Goal: Task Accomplishment & Management: Complete application form

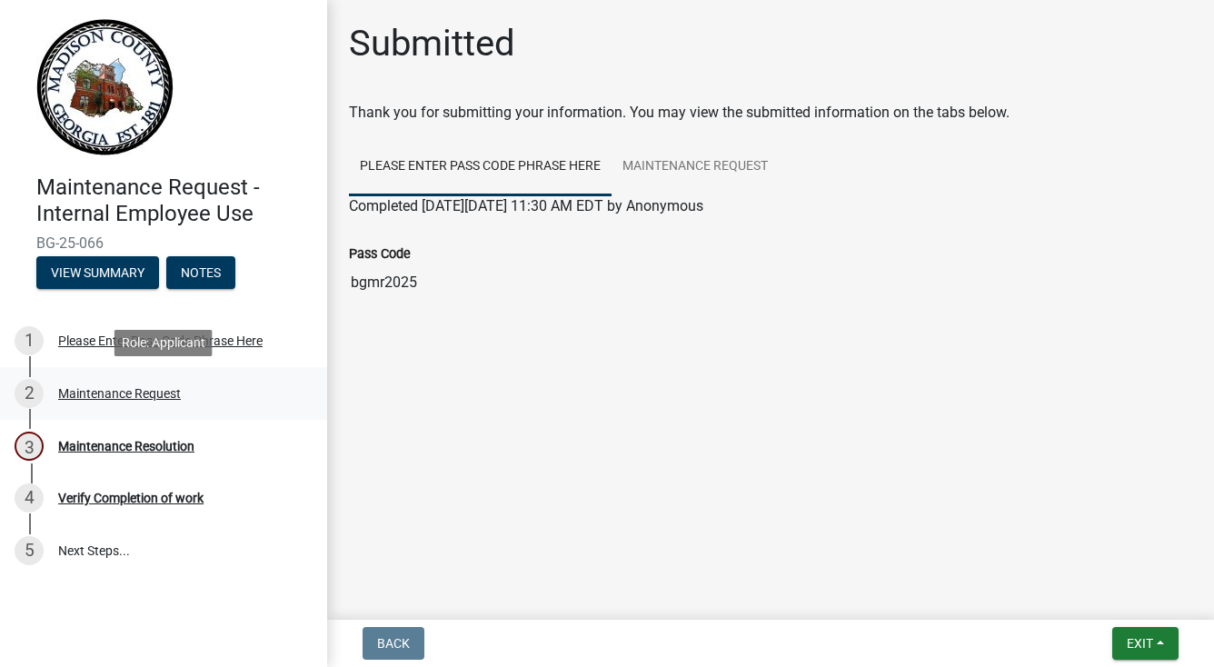
click at [143, 397] on div "Maintenance Request" at bounding box center [119, 393] width 123 height 13
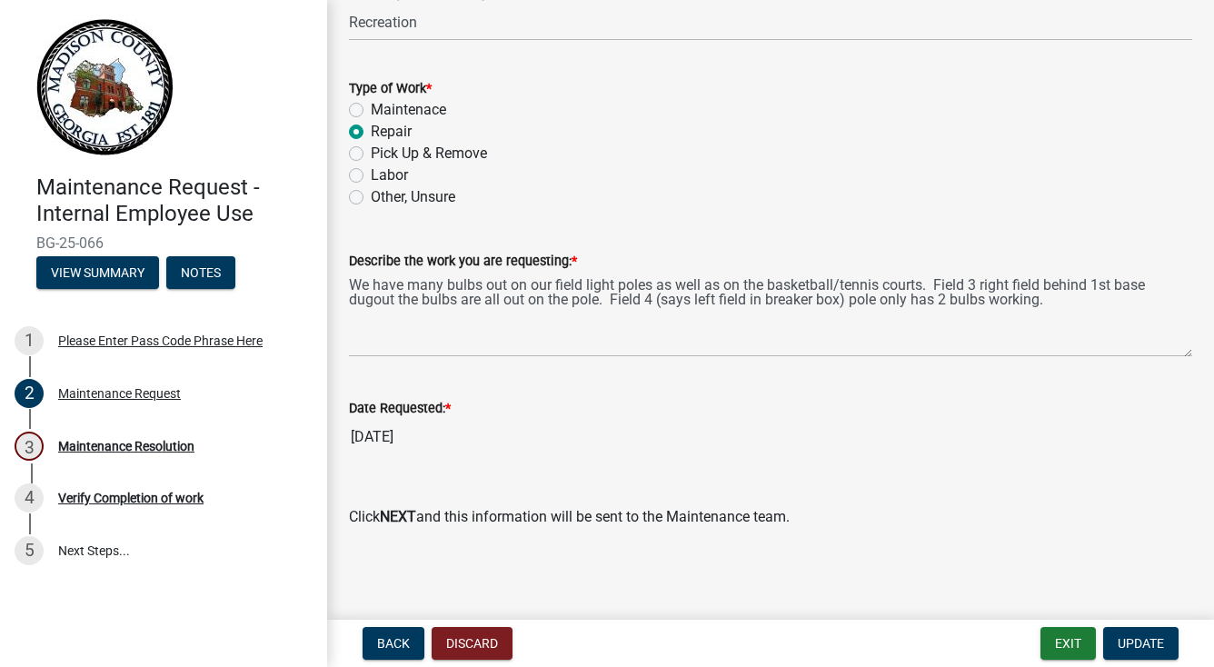
scroll to position [1272, 0]
click at [129, 283] on button "View Summary" at bounding box center [97, 272] width 123 height 33
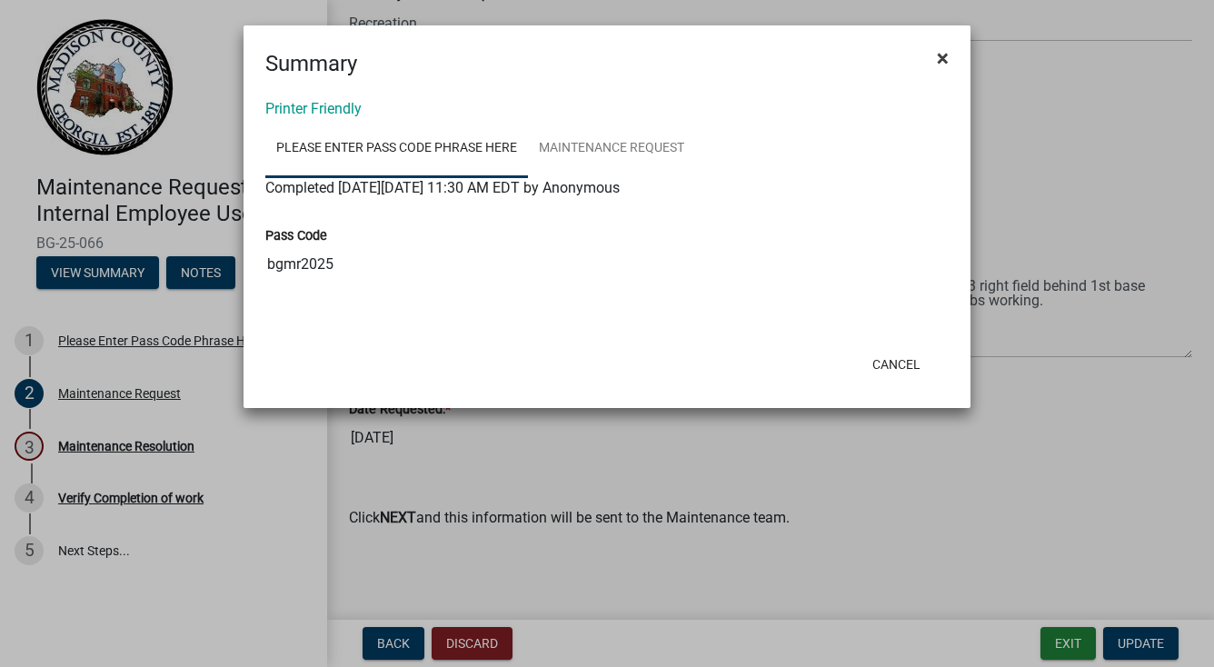
click at [945, 59] on span "×" at bounding box center [943, 57] width 12 height 25
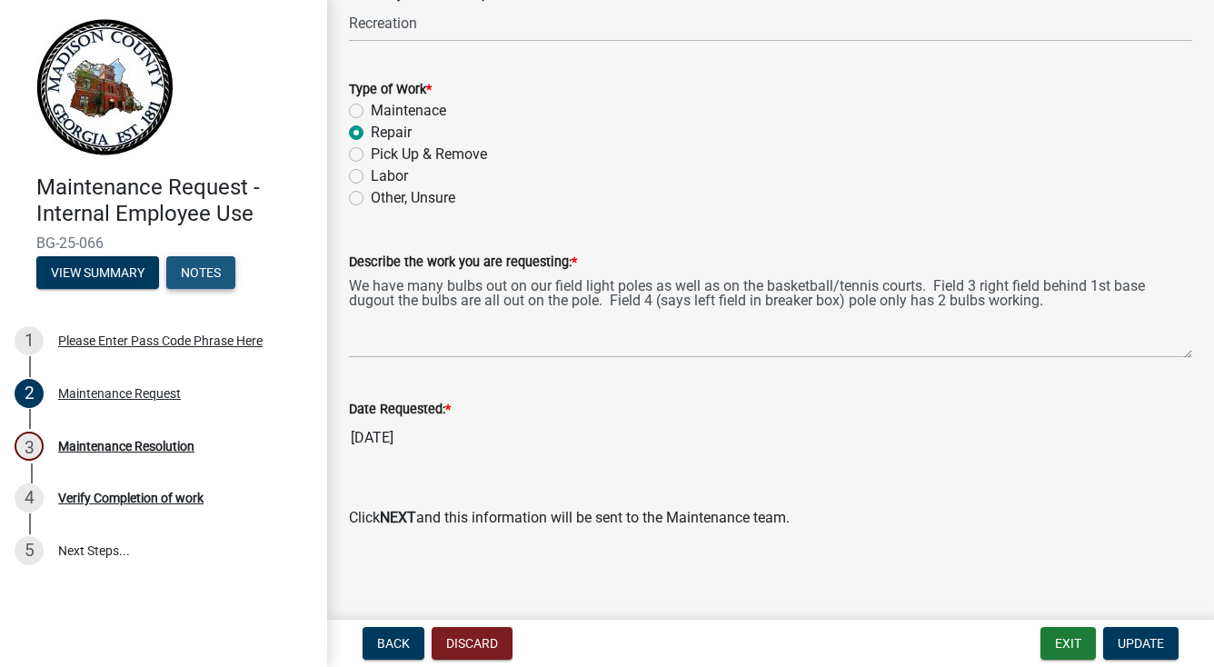
click at [194, 264] on button "Notes" at bounding box center [200, 272] width 69 height 33
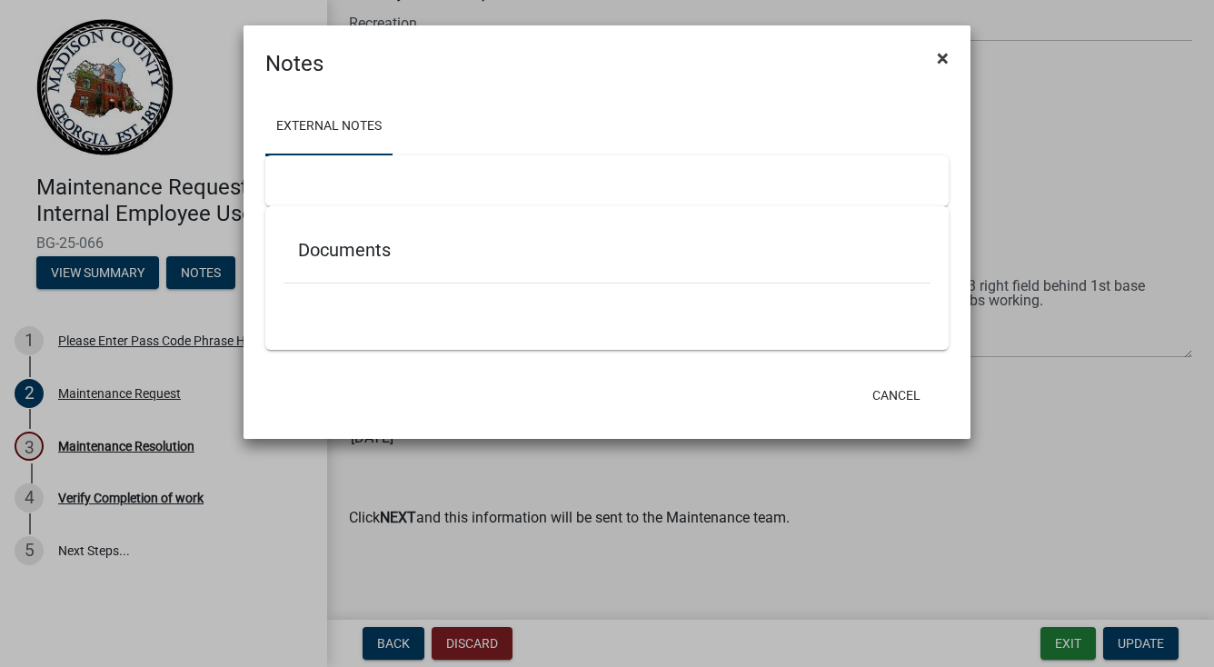
click at [950, 53] on button "×" at bounding box center [942, 58] width 41 height 51
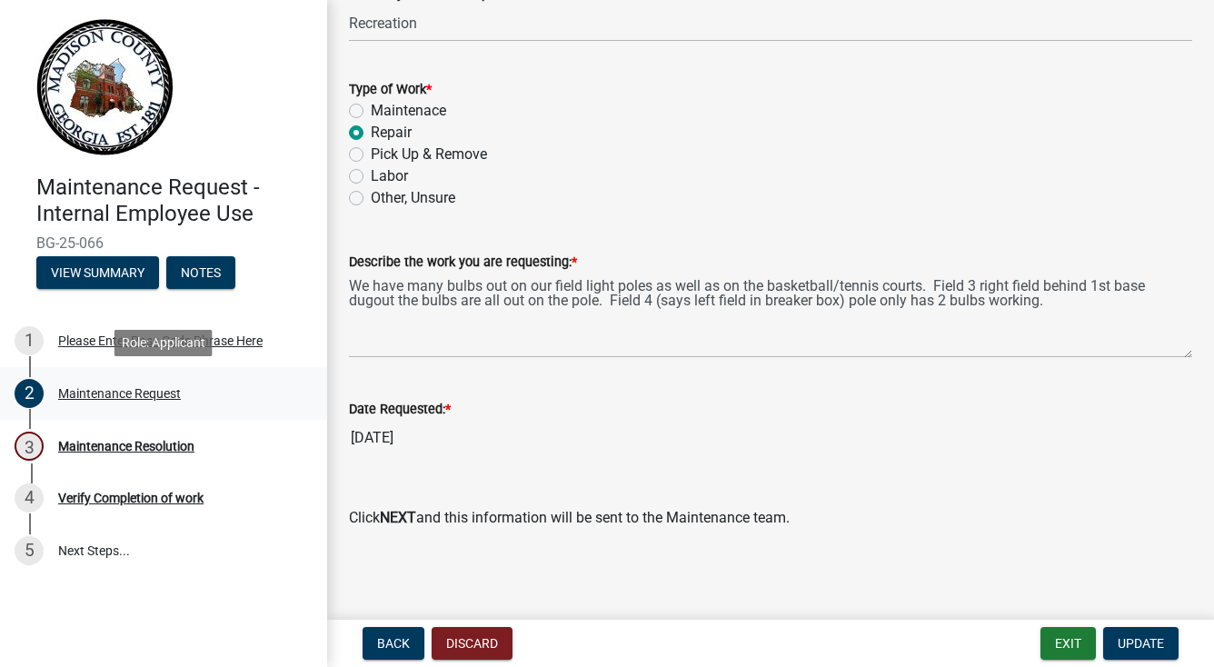
click at [135, 398] on div "Maintenance Request" at bounding box center [119, 393] width 123 height 13
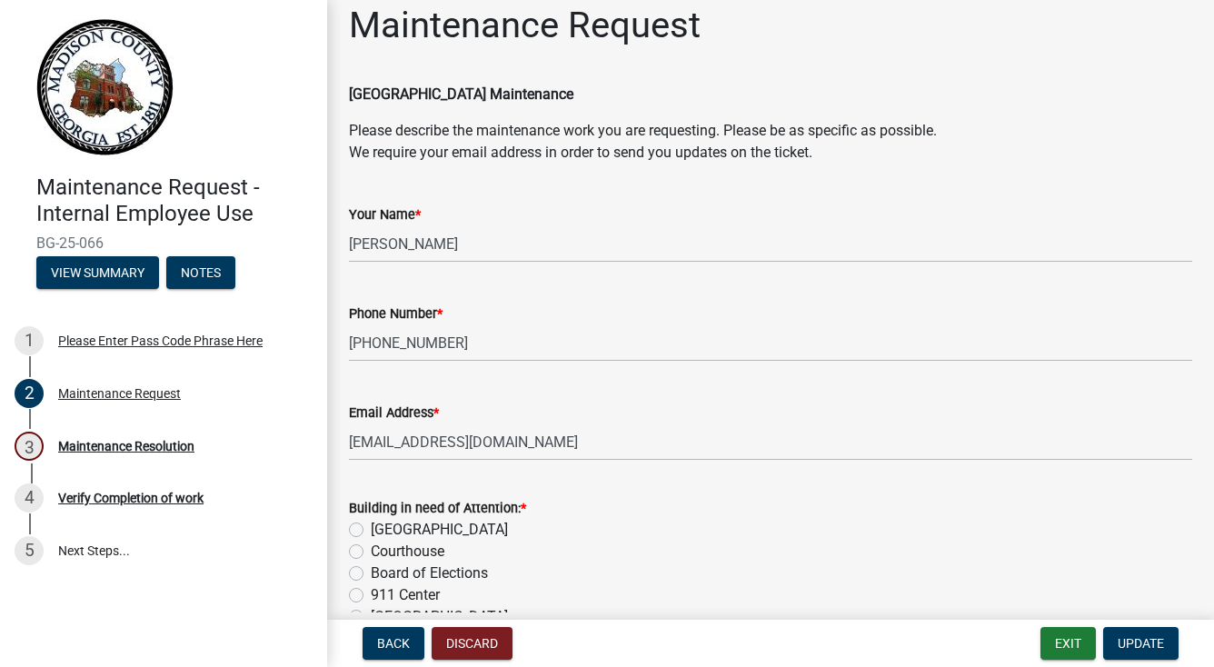
scroll to position [0, 0]
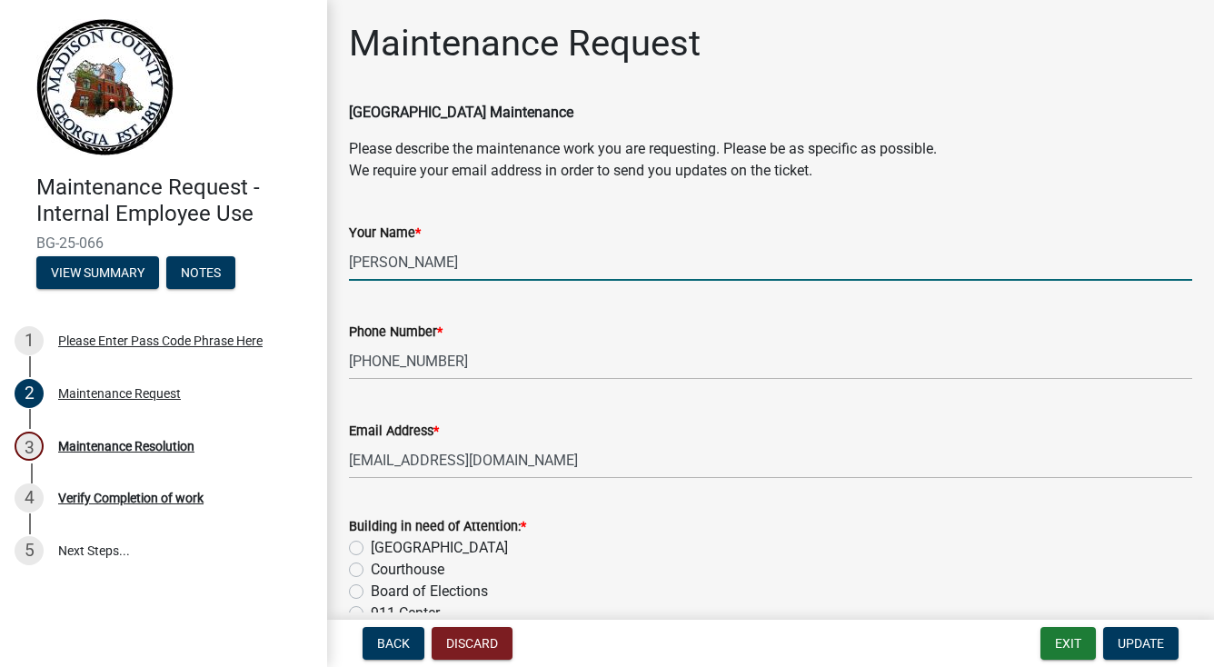
drag, startPoint x: 1116, startPoint y: 0, endPoint x: 703, endPoint y: 273, distance: 494.6
click at [703, 273] on input "[PERSON_NAME]" at bounding box center [770, 262] width 843 height 37
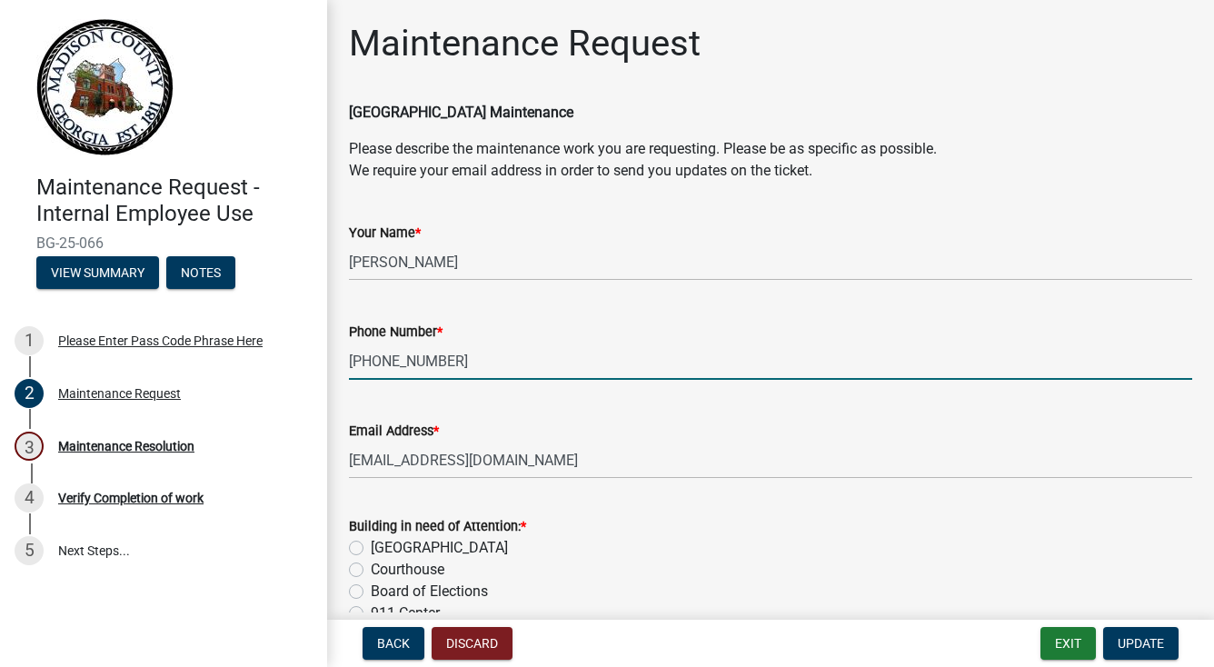
drag, startPoint x: 716, startPoint y: 377, endPoint x: 1087, endPoint y: 213, distance: 405.7
click at [1087, 213] on div "Your Name * [PERSON_NAME]" at bounding box center [770, 238] width 843 height 85
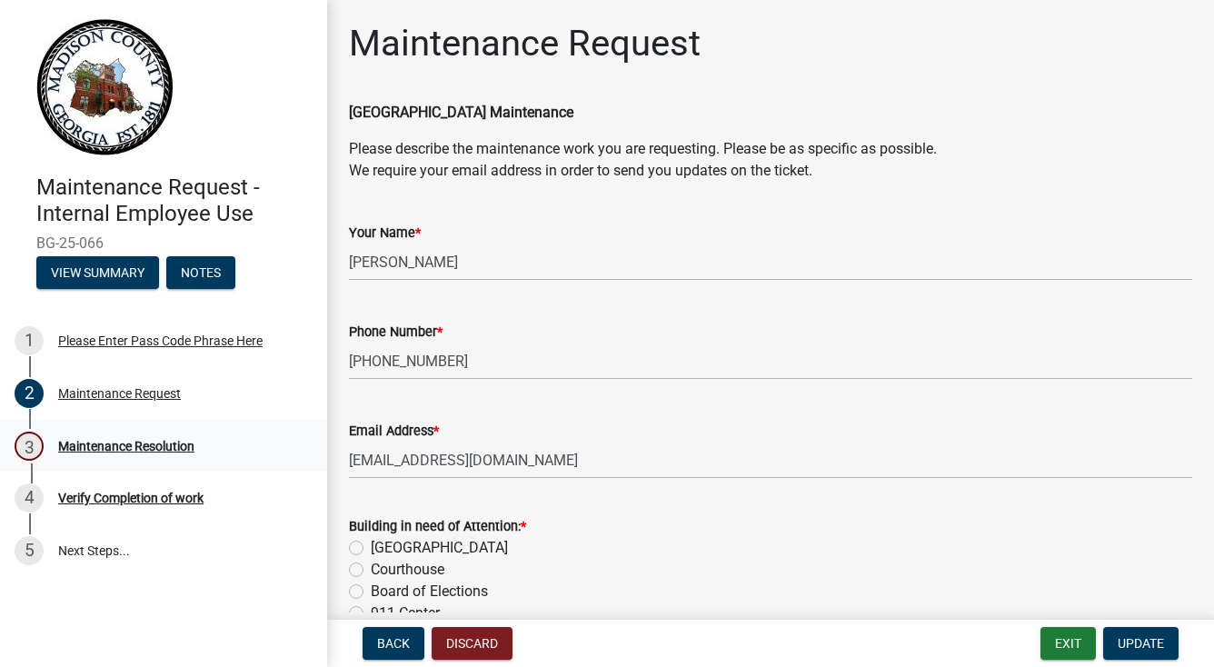
click at [136, 448] on div "Maintenance Resolution" at bounding box center [126, 446] width 136 height 13
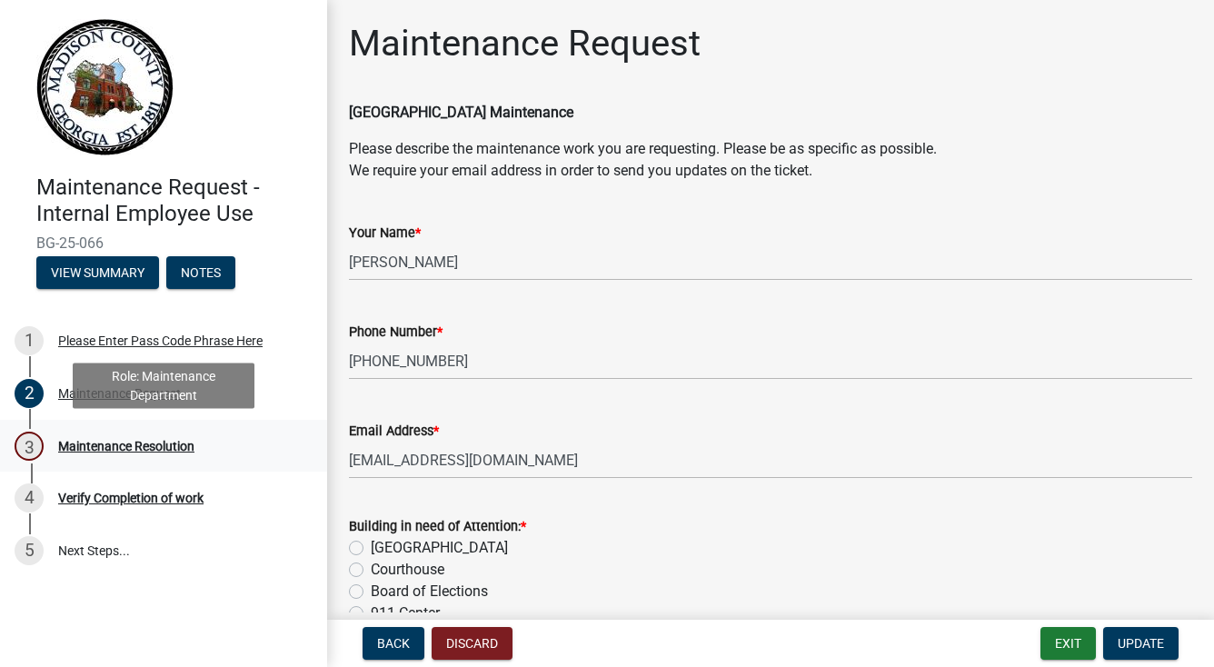
click at [135, 448] on div "Maintenance Resolution" at bounding box center [126, 446] width 136 height 13
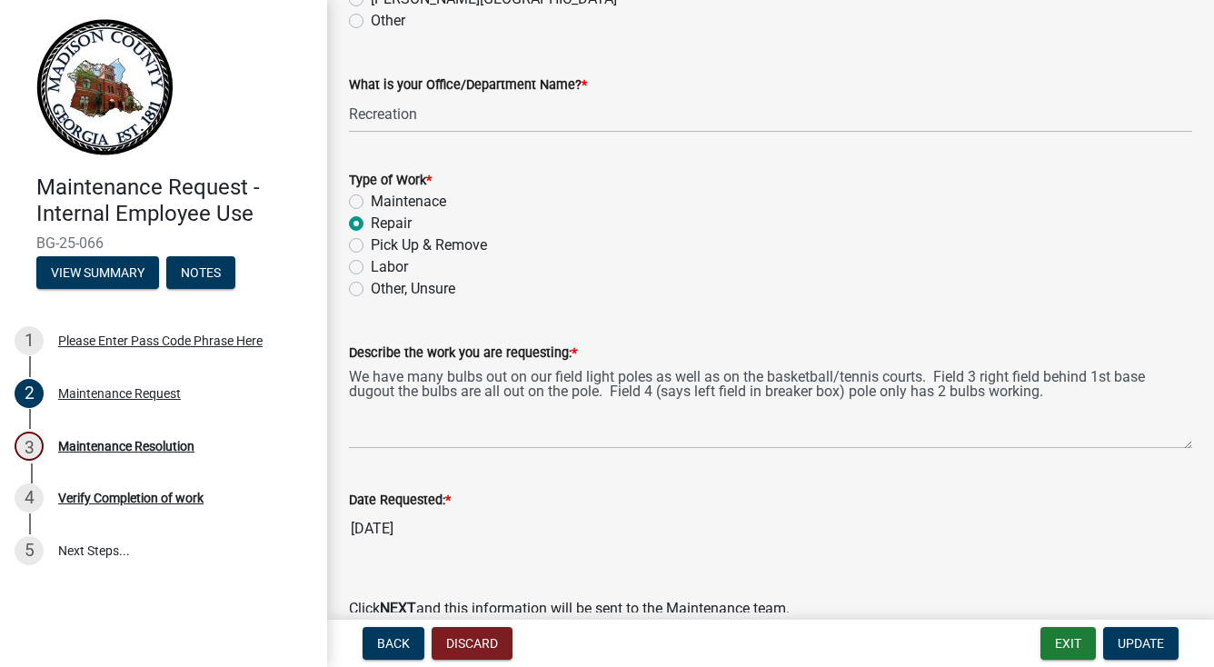
scroll to position [1273, 0]
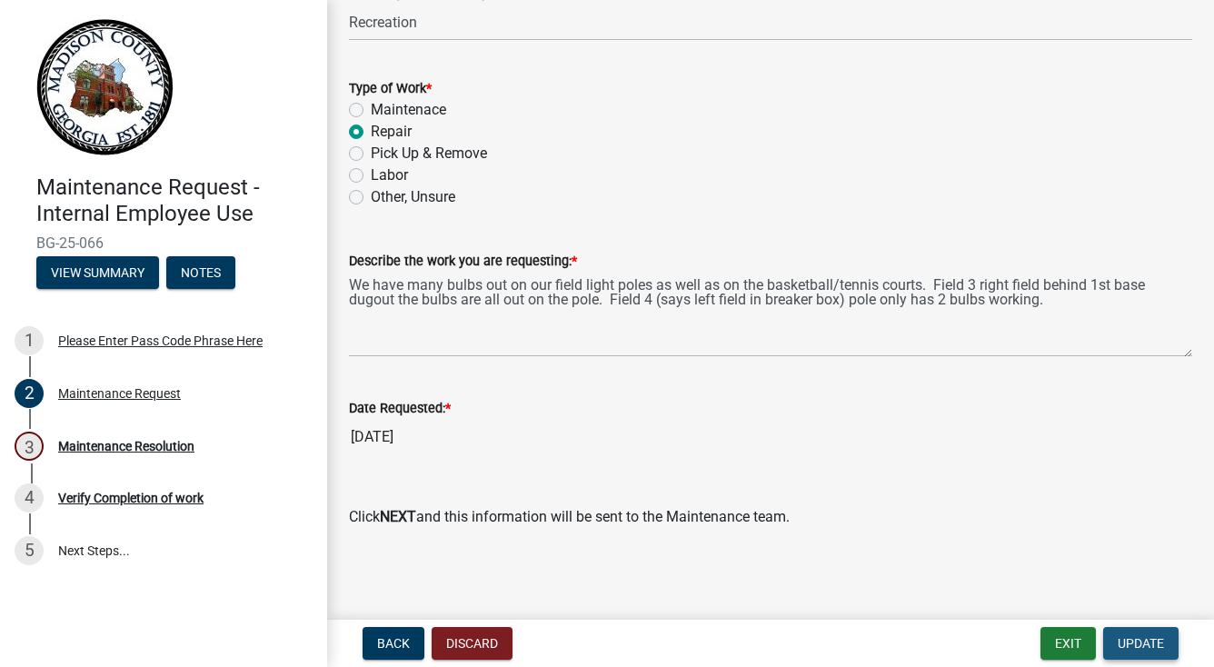
click at [1125, 638] on span "Update" at bounding box center [1141, 643] width 46 height 15
